Goal: Task Accomplishment & Management: Manage account settings

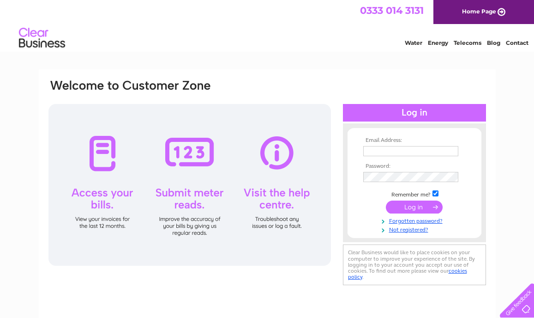
click at [392, 144] on td at bounding box center [414, 151] width 107 height 15
click at [395, 150] on input "text" at bounding box center [410, 151] width 95 height 10
type input "pingweng1911@gmail.com"
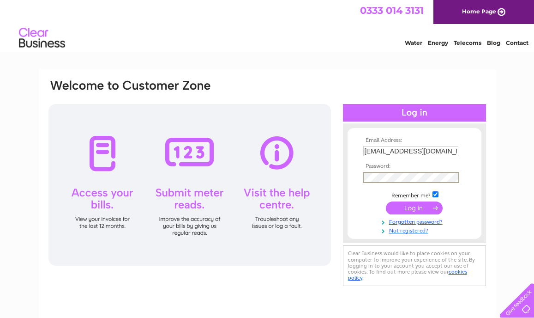
click at [430, 209] on input "submit" at bounding box center [414, 207] width 57 height 13
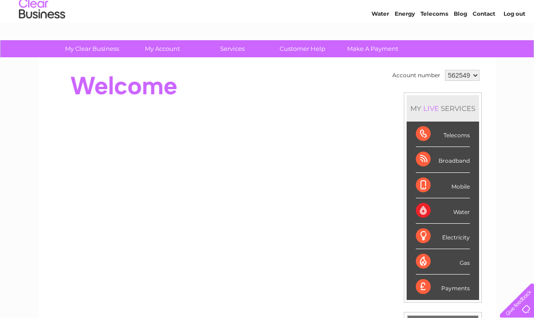
scroll to position [38, 0]
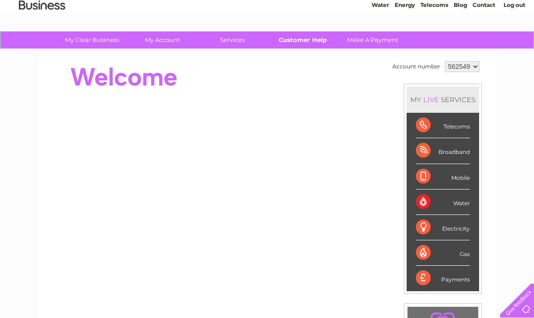
click at [298, 36] on link "Customer Help" at bounding box center [303, 39] width 76 height 17
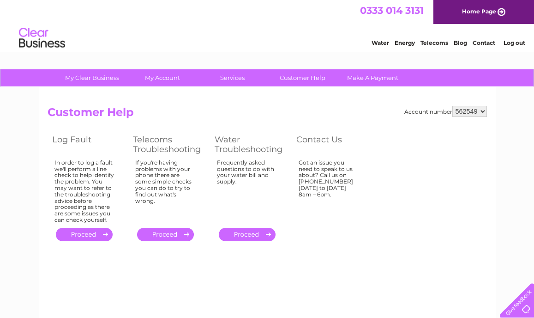
click at [470, 115] on select "562549" at bounding box center [470, 111] width 35 height 11
click at [453, 106] on select "562549" at bounding box center [470, 111] width 35 height 11
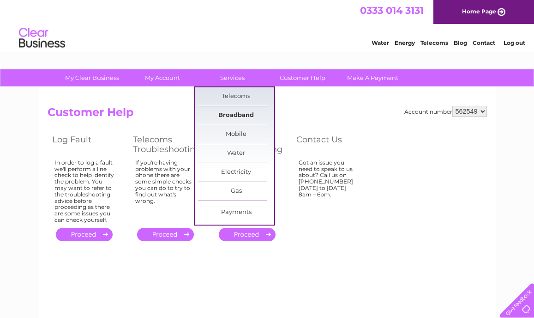
click at [239, 115] on link "Broadband" at bounding box center [236, 115] width 76 height 18
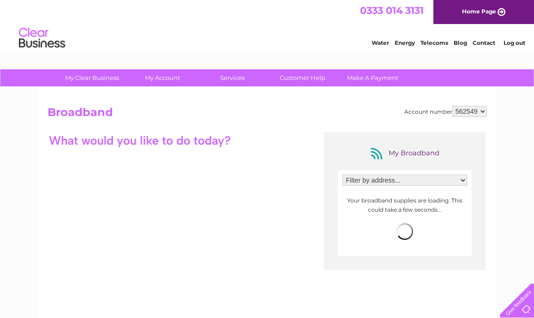
scroll to position [66, 0]
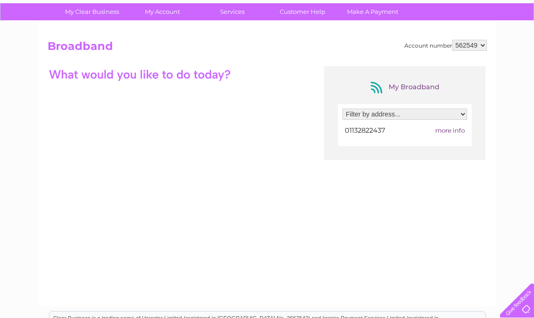
click at [371, 131] on span "01132822437" at bounding box center [365, 130] width 41 height 8
click at [436, 131] on span "more info" at bounding box center [451, 130] width 30 height 7
click at [452, 131] on span "more info" at bounding box center [451, 130] width 30 height 7
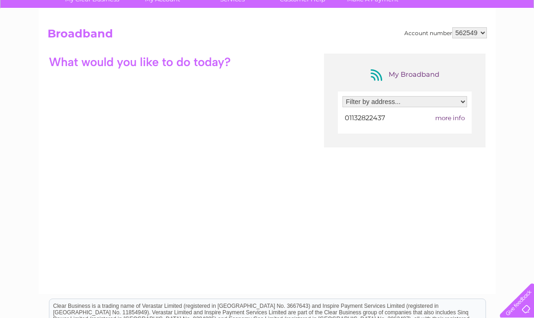
scroll to position [80, 0]
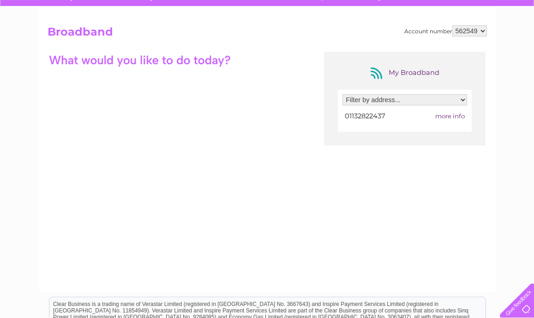
click at [384, 118] on span "01132822437" at bounding box center [365, 116] width 41 height 8
click at [459, 115] on span "more info" at bounding box center [451, 115] width 30 height 7
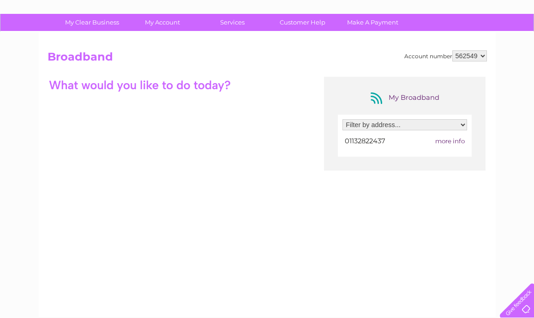
scroll to position [0, 0]
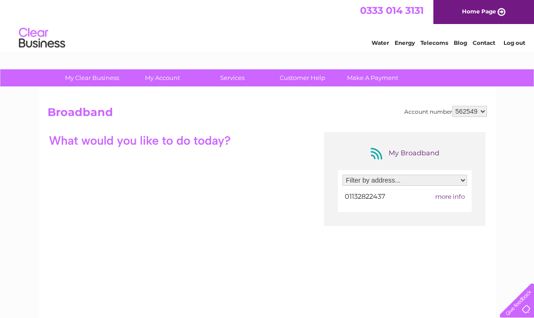
click at [383, 182] on select "Filter by address... 13 Marsh Street, Rothwell, Leeds, West Yorkshire, LS26 0AG" at bounding box center [405, 180] width 125 height 11
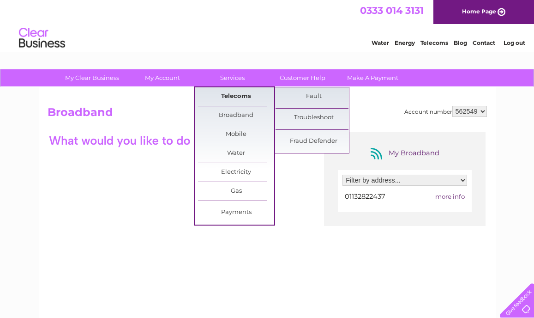
click at [246, 97] on link "Telecoms" at bounding box center [236, 96] width 76 height 18
click at [243, 96] on link "Telecoms" at bounding box center [236, 96] width 76 height 18
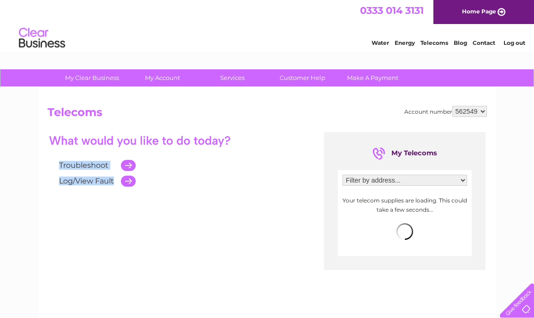
drag, startPoint x: 125, startPoint y: 184, endPoint x: 129, endPoint y: 231, distance: 47.7
click at [129, 231] on div "Troubleshoot Log/View Fault My Telecoms Filter by address... 13 Marsh Street, R…" at bounding box center [268, 222] width 440 height 180
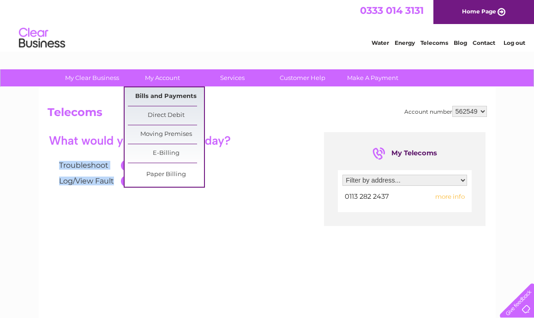
click at [167, 97] on link "Bills and Payments" at bounding box center [166, 96] width 76 height 18
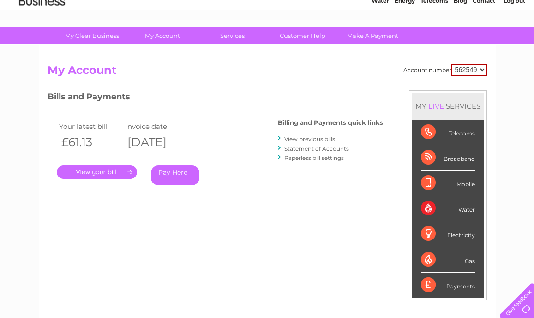
scroll to position [49, 0]
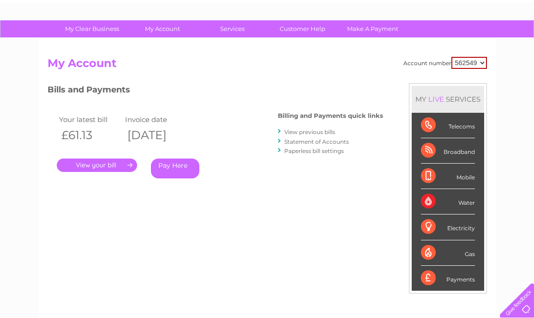
click at [117, 167] on link "." at bounding box center [97, 164] width 80 height 13
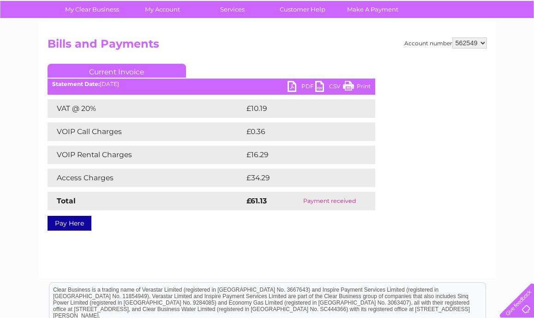
scroll to position [74, 0]
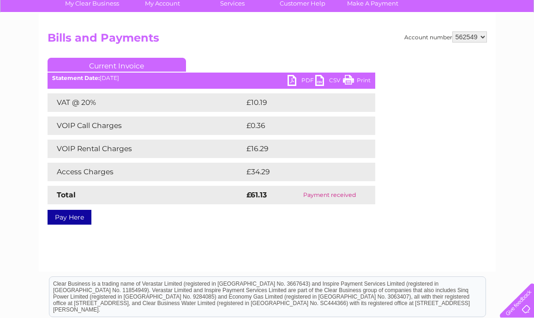
click at [292, 84] on link "PDF" at bounding box center [302, 81] width 28 height 13
